Goal: Task Accomplishment & Management: Use online tool/utility

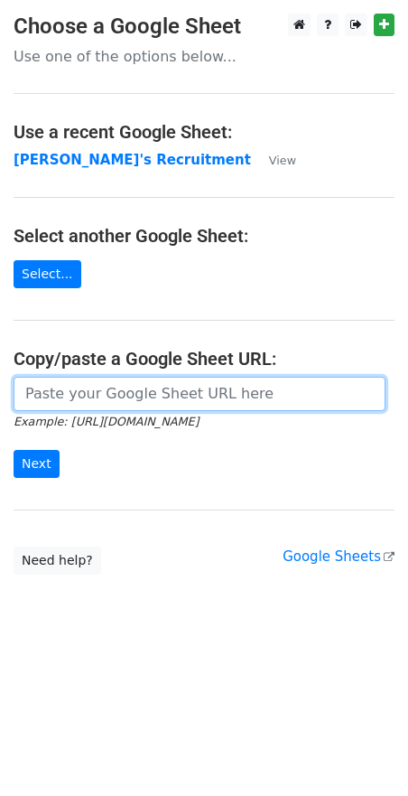
click at [107, 397] on input "url" at bounding box center [200, 394] width 372 height 34
paste input "https://docs.google.com/spreadsheets/d/1Cr9APMfEyBzomlp0d5nIDRAmjV2mnvwC1MH092O…"
type input "https://docs.google.com/spreadsheets/d/1Cr9APMfEyBzomlp0d5nIDRAmjV2mnvwC1MH092O…"
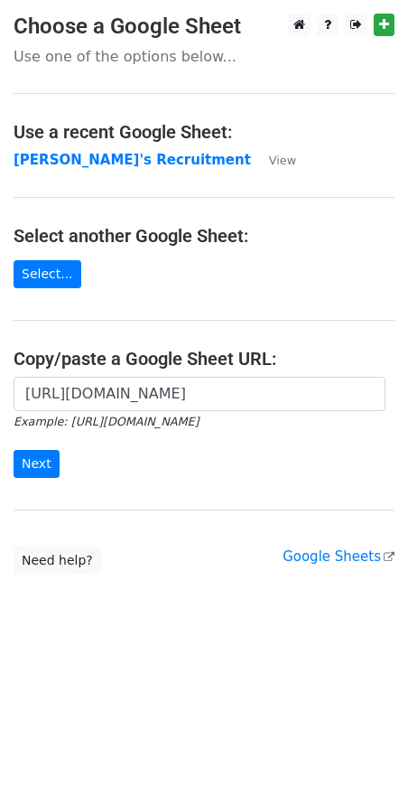
scroll to position [0, 0]
click at [42, 470] on input "Next" at bounding box center [37, 464] width 46 height 28
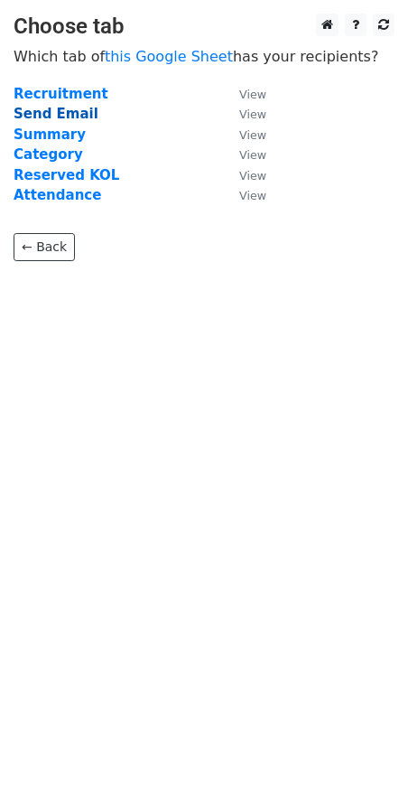
click at [68, 114] on strong "Send Email" at bounding box center [56, 114] width 85 height 16
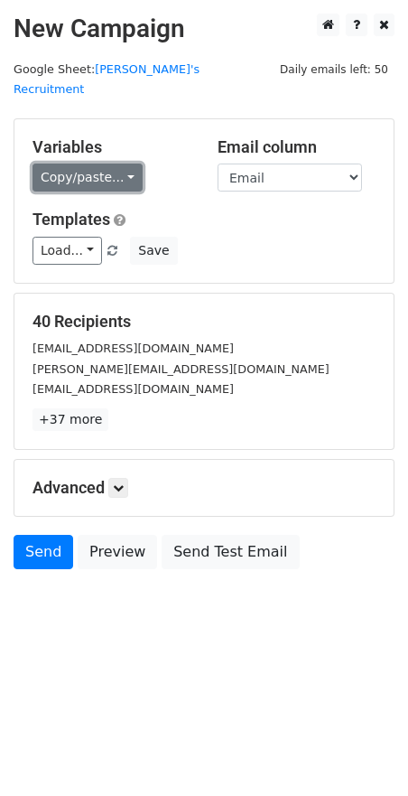
click at [119, 164] on link "Copy/paste..." at bounding box center [88, 178] width 110 height 28
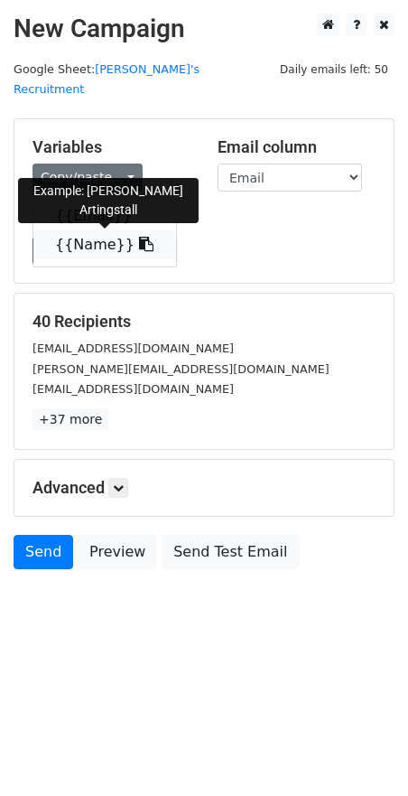
click at [139, 237] on icon at bounding box center [146, 244] width 14 height 14
